Goal: Task Accomplishment & Management: Manage account settings

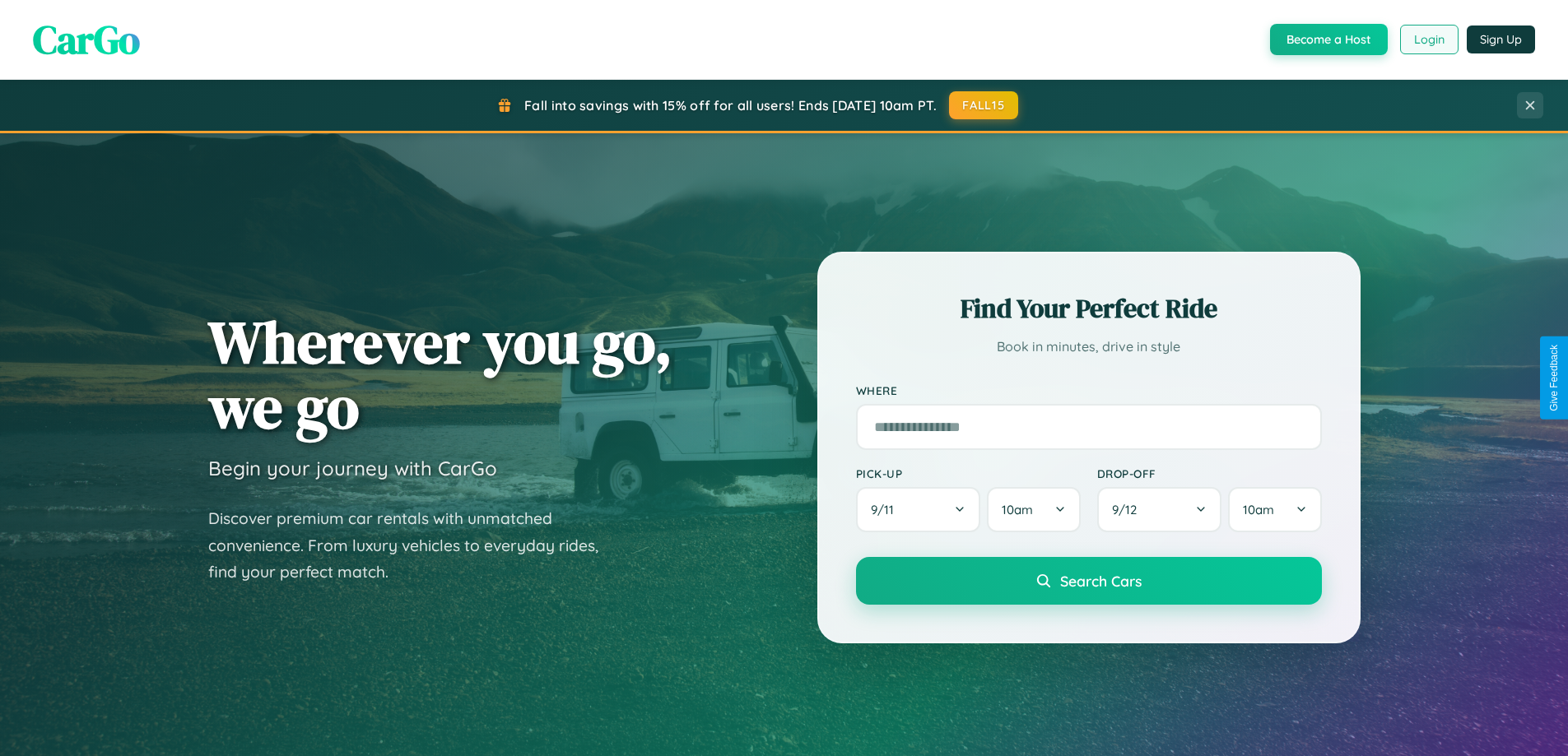
click at [1427, 39] on button "Login" at bounding box center [1428, 39] width 59 height 30
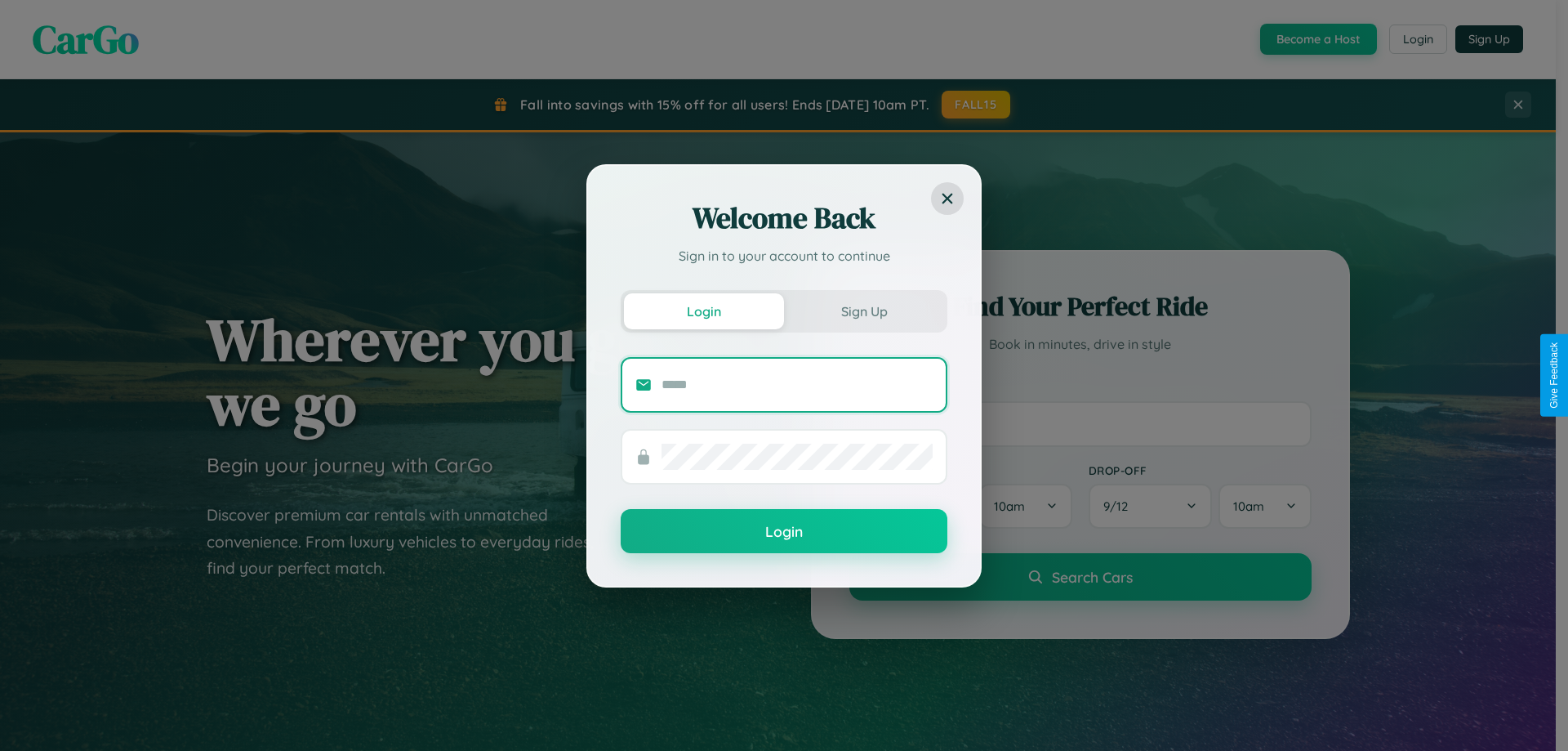
click at [797, 384] on input "text" at bounding box center [797, 385] width 271 height 26
type input "**********"
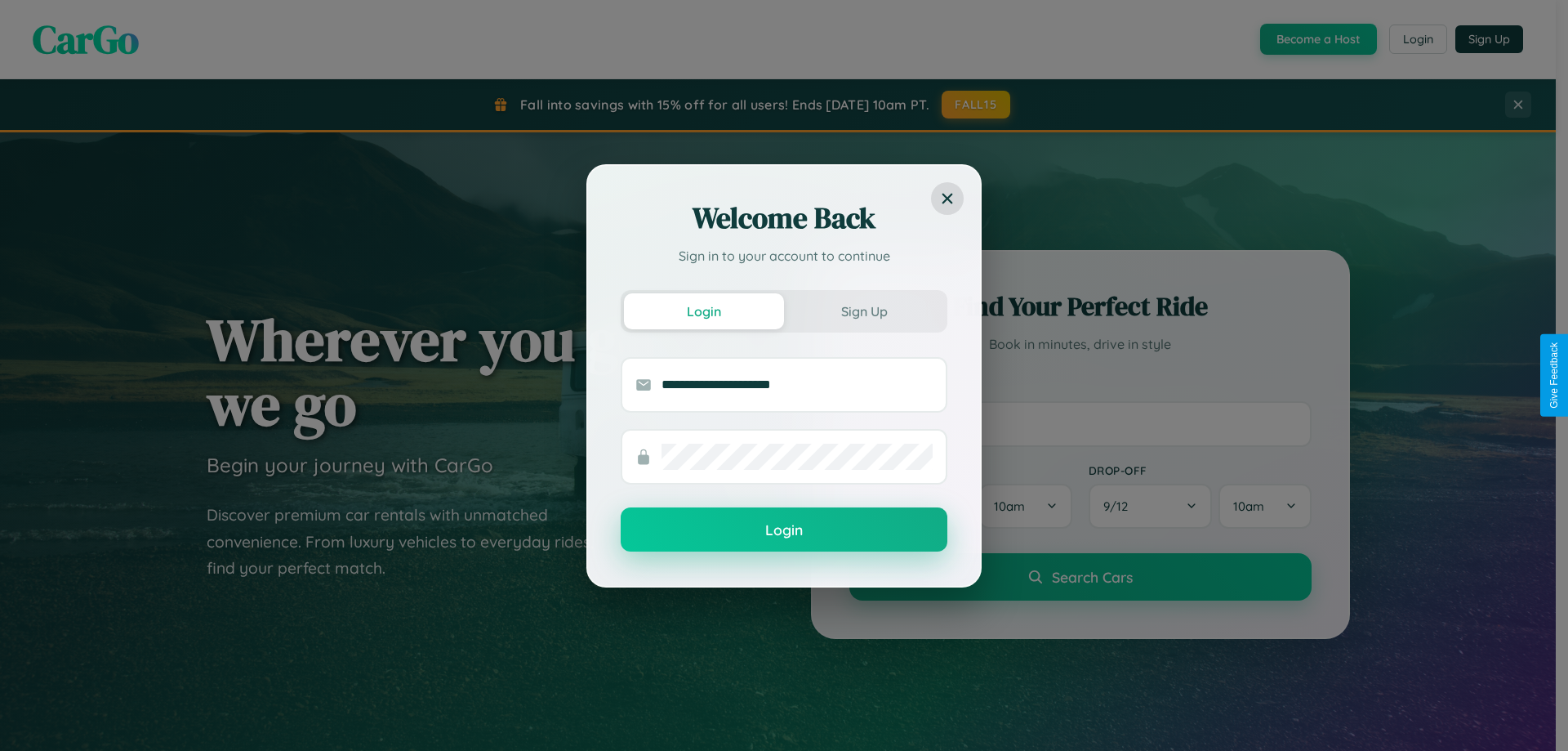
click at [784, 530] on button "Login" at bounding box center [784, 529] width 327 height 44
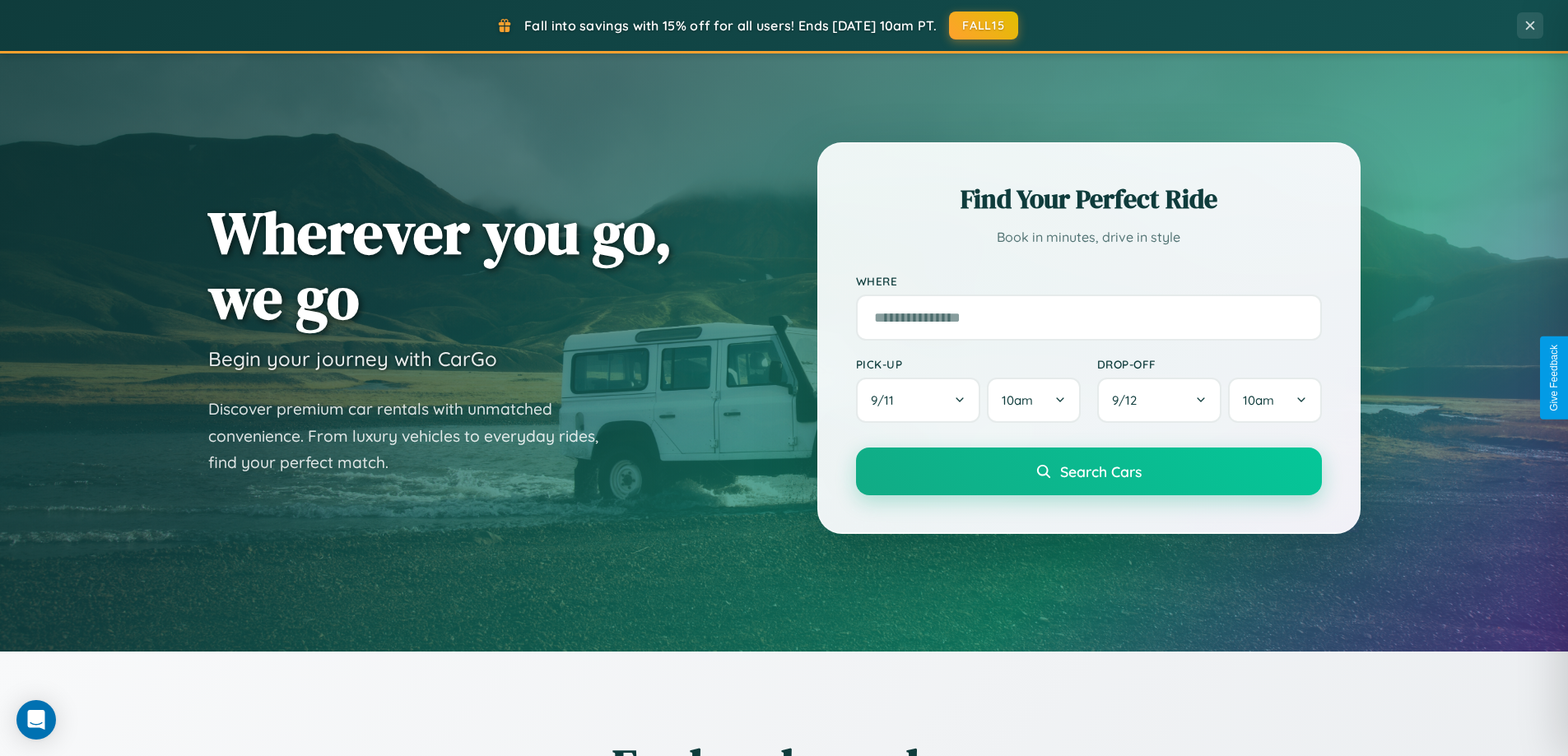
scroll to position [709, 0]
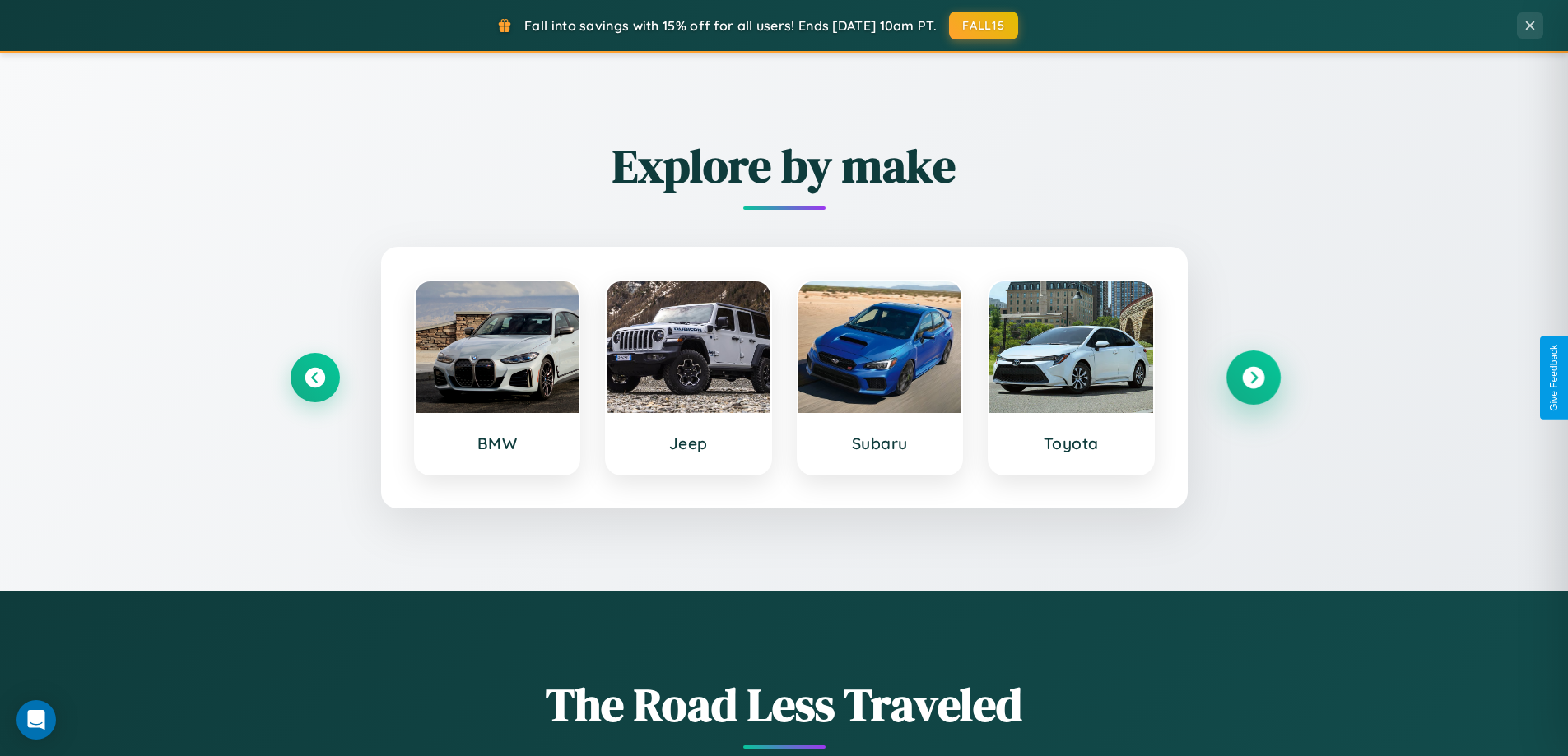
click at [1253, 377] on icon at bounding box center [1253, 377] width 22 height 22
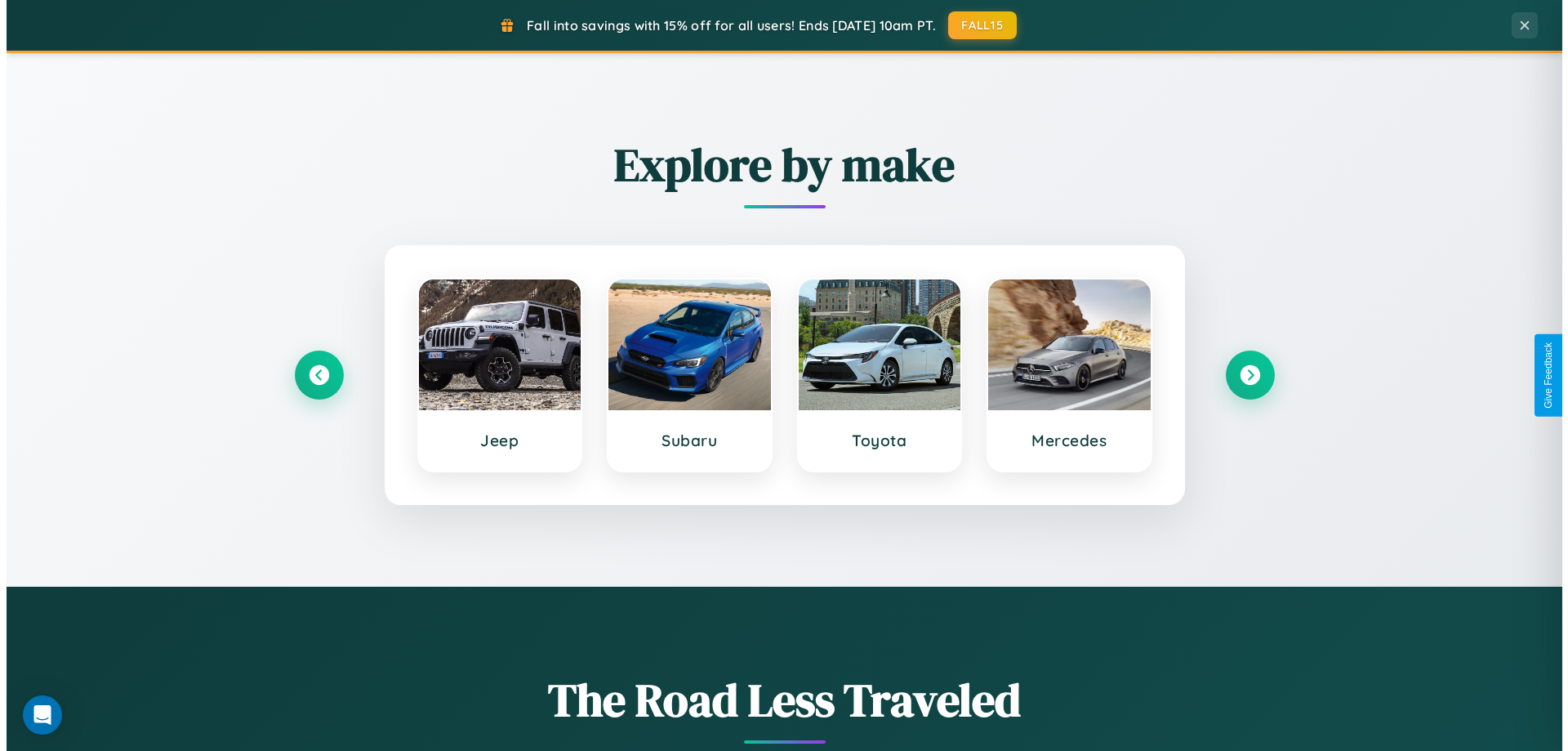
scroll to position [0, 0]
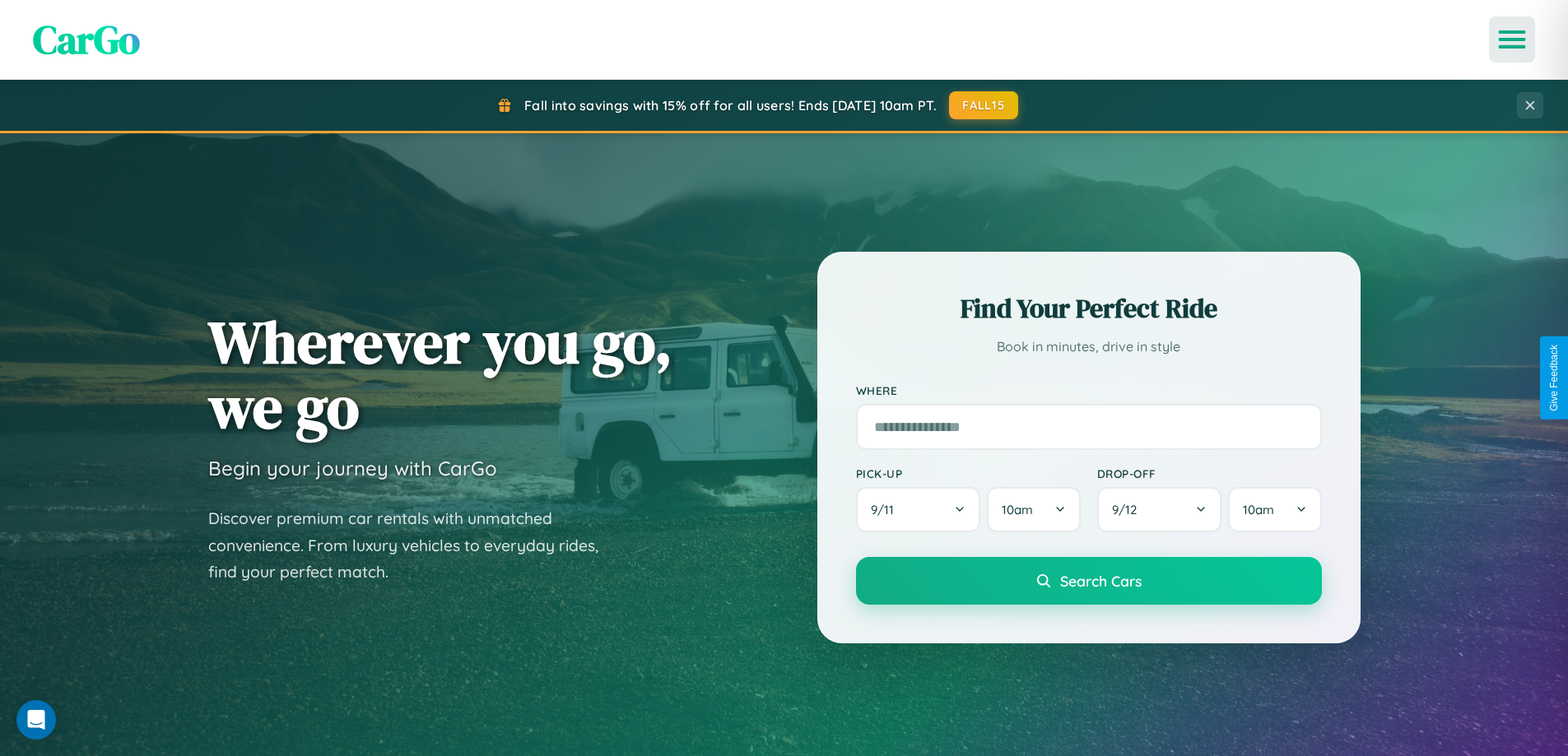
click at [1511, 39] on icon "Open menu" at bounding box center [1511, 39] width 24 height 15
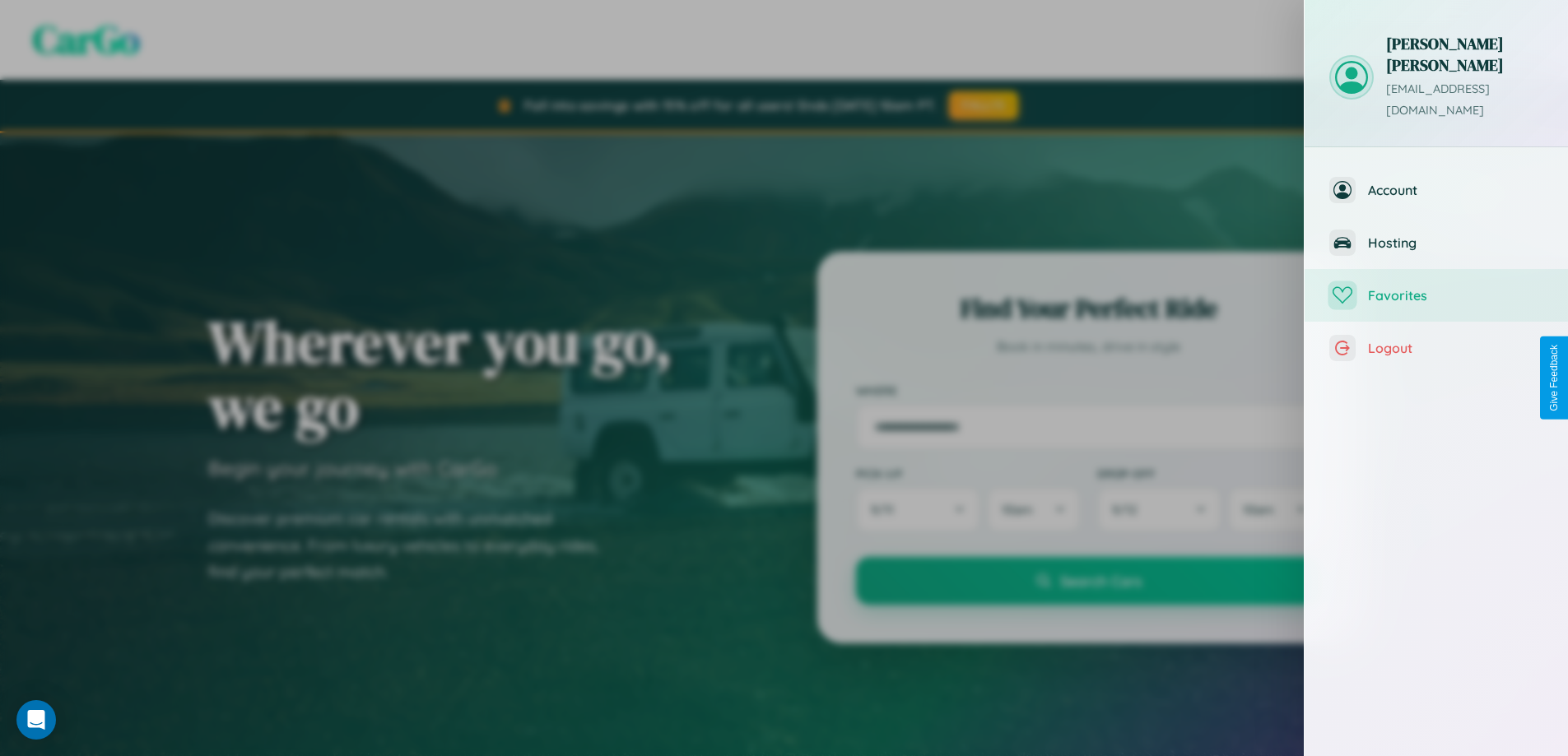
click at [1436, 287] on span "Favorites" at bounding box center [1455, 295] width 176 height 17
